Goal: Task Accomplishment & Management: Complete application form

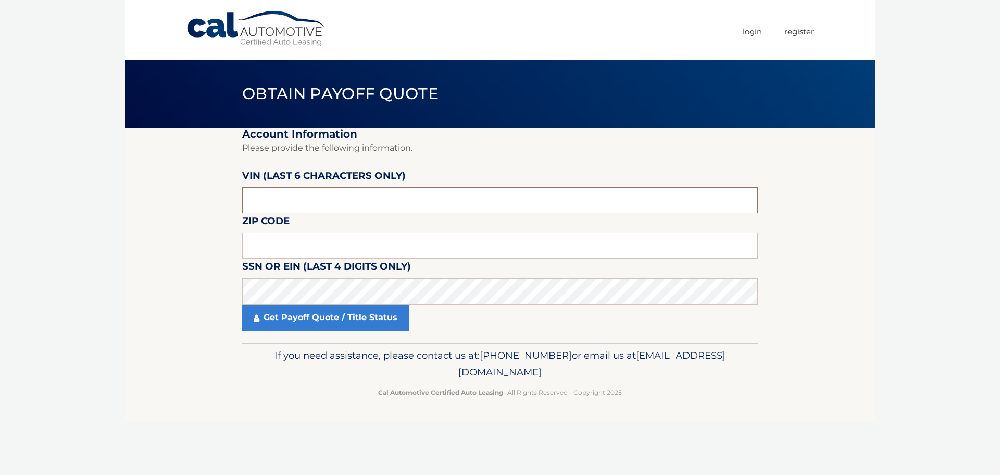
click at [306, 208] on input "text" at bounding box center [500, 200] width 516 height 26
type input "197033"
click at [326, 241] on input "text" at bounding box center [500, 245] width 516 height 26
type input "19320"
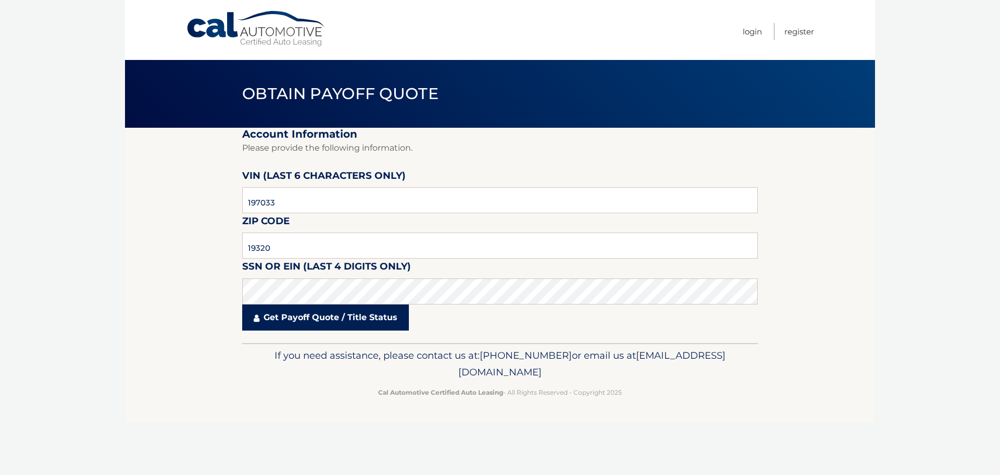
click at [340, 317] on link "Get Payoff Quote / Title Status" at bounding box center [325, 317] width 167 height 26
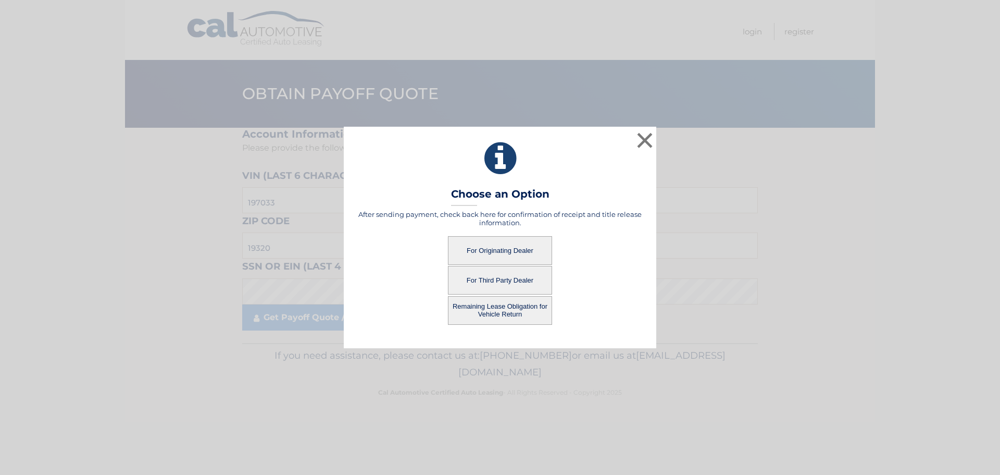
click at [495, 280] on button "For Third Party Dealer" at bounding box center [500, 280] width 104 height 29
click at [491, 279] on button "For Third Party Dealer" at bounding box center [500, 280] width 104 height 29
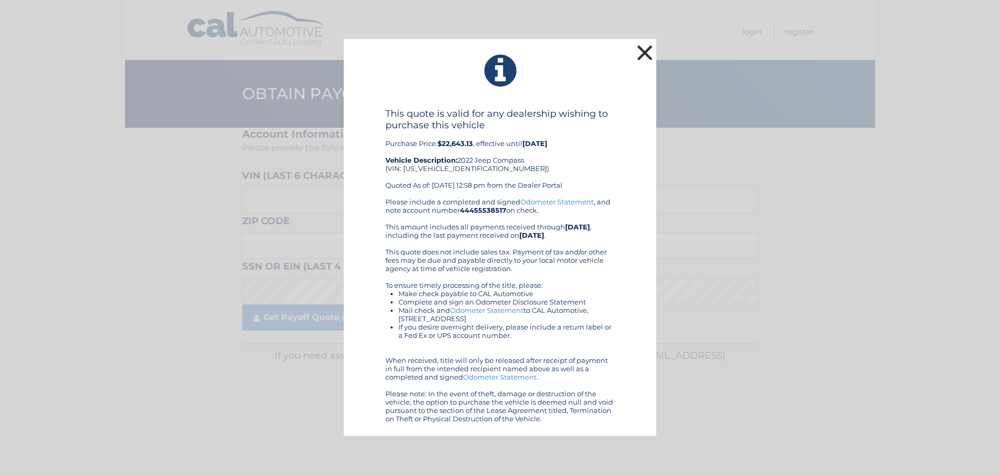
click at [646, 51] on button "×" at bounding box center [645, 52] width 21 height 21
